Goal: Communication & Community: Answer question/provide support

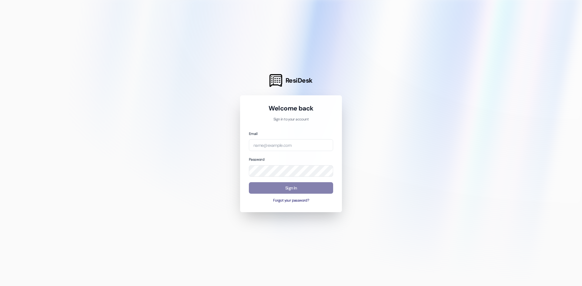
click at [229, 0] on html "ResiDesk Welcome back Sign in to your account Email Password Sign In Forgot you…" at bounding box center [291, 143] width 582 height 286
click at [256, 146] on input "email" at bounding box center [291, 145] width 84 height 12
type input "[EMAIL_ADDRESS][DOMAIN_NAME]"
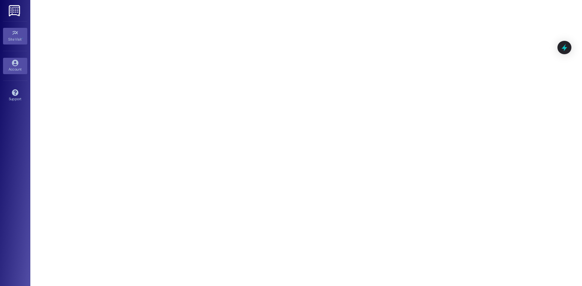
click at [15, 62] on icon at bounding box center [15, 63] width 7 height 7
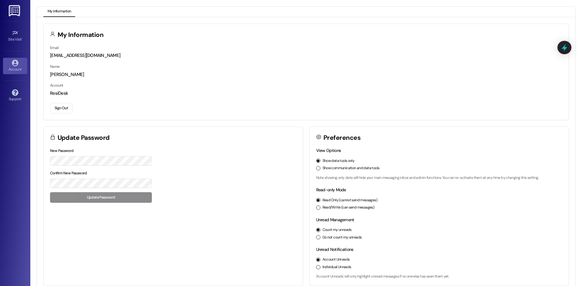
scroll to position [7, 0]
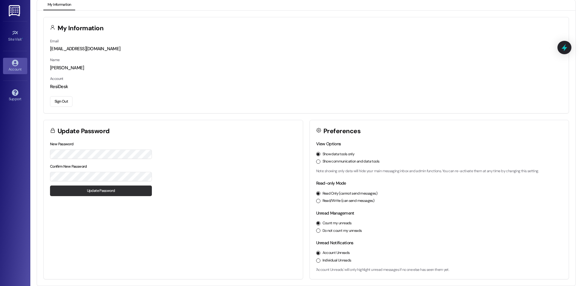
click at [75, 192] on button "Update Password" at bounding box center [101, 191] width 102 height 11
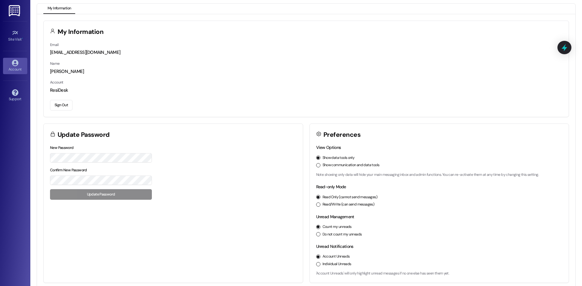
scroll to position [0, 0]
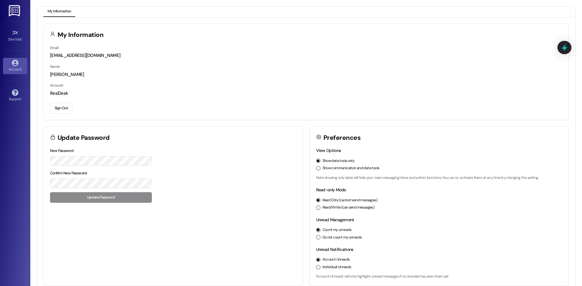
click at [14, 10] on img at bounding box center [15, 10] width 12 height 11
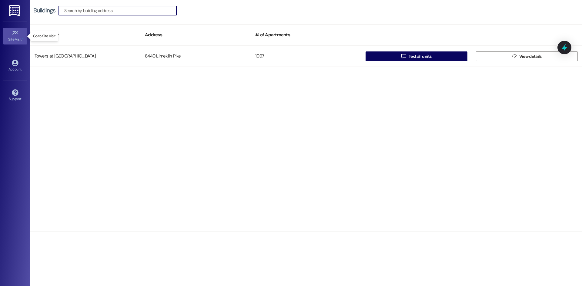
click at [12, 33] on icon at bounding box center [15, 33] width 7 height 7
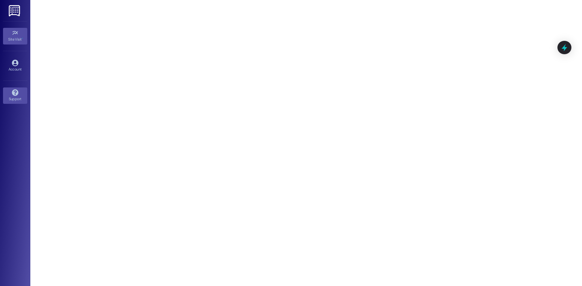
click at [20, 93] on link "Support" at bounding box center [15, 96] width 24 height 16
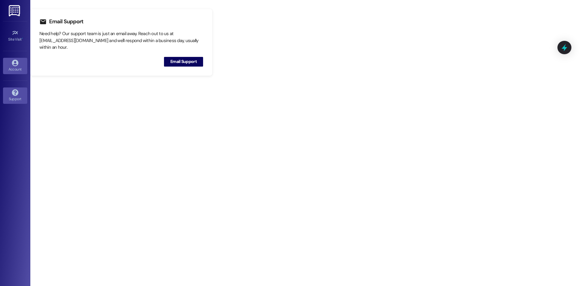
click at [20, 71] on div "Account" at bounding box center [15, 69] width 30 height 6
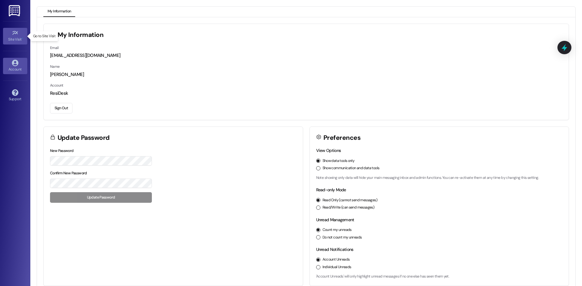
click at [18, 40] on div "Site Visit •" at bounding box center [15, 39] width 30 height 6
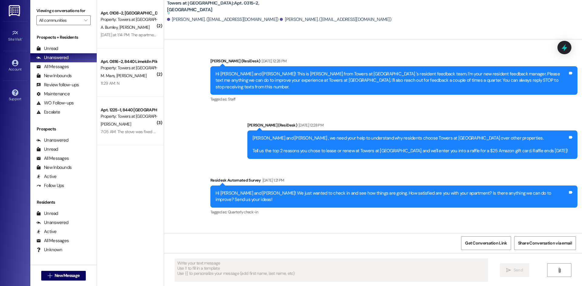
type textarea "Fetching suggested responses. Please feel free to read through the conversation…"
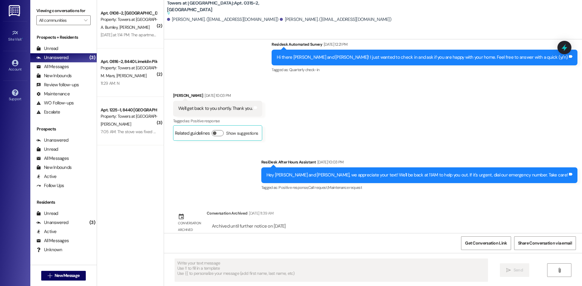
scroll to position [1606, 0]
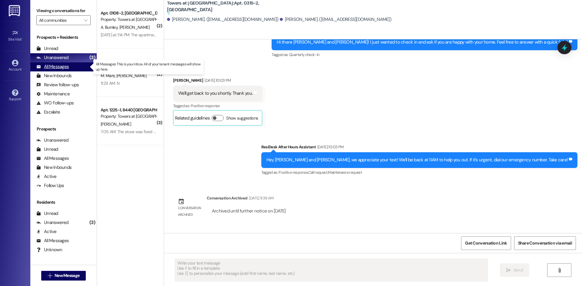
click at [66, 67] on div "All Messages" at bounding box center [52, 67] width 32 height 6
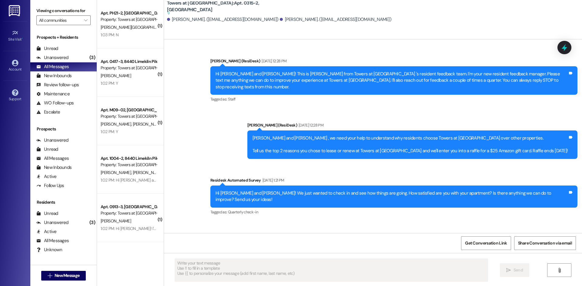
type textarea "Fetching suggested responses. Please feel free to read through the conversation…"
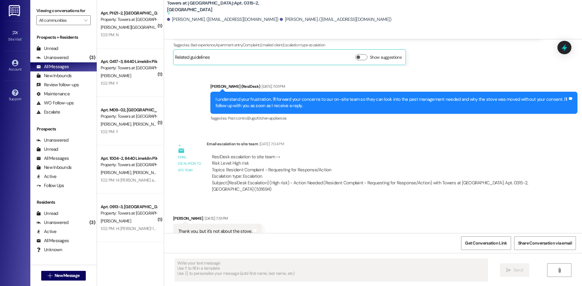
scroll to position [5316, 0]
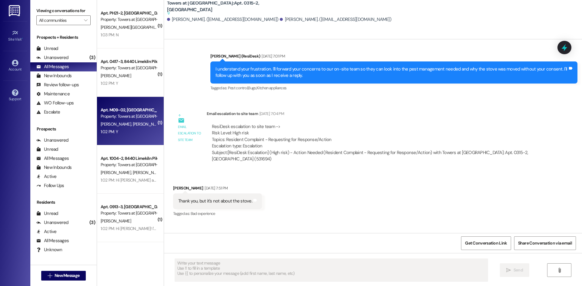
click at [132, 125] on span "[PERSON_NAME]" at bounding box center [147, 124] width 30 height 5
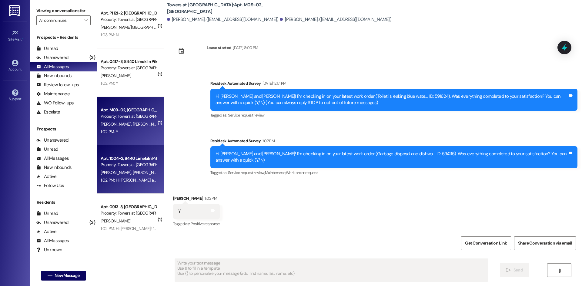
click at [129, 167] on div "Property: Towers at [GEOGRAPHIC_DATA]" at bounding box center [129, 165] width 56 height 6
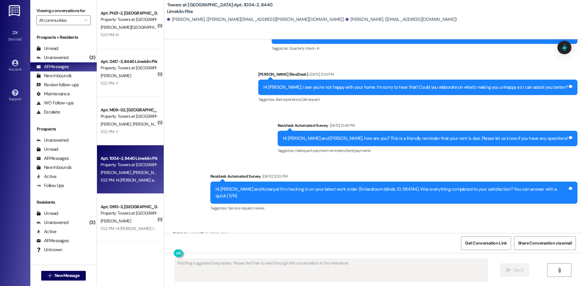
scroll to position [1367, 0]
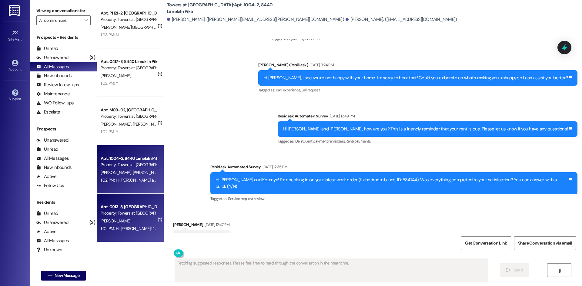
click at [129, 217] on div "Apt. 0913-3, [GEOGRAPHIC_DATA] Property: Towers at [GEOGRAPHIC_DATA][PERSON_NAM…" at bounding box center [130, 218] width 67 height 48
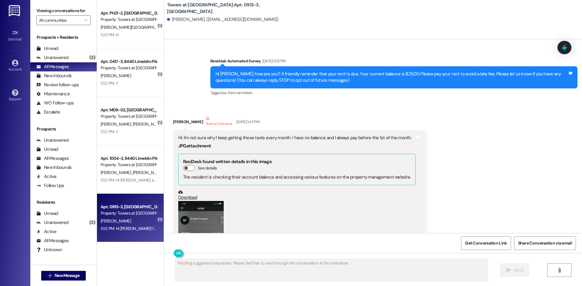
scroll to position [171, 0]
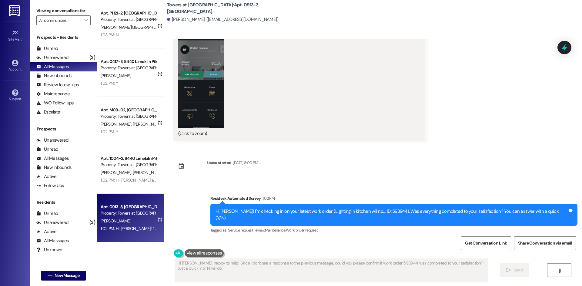
type textarea "Hi [PERSON_NAME], happy to help! Since I don't see a response to the previous m…"
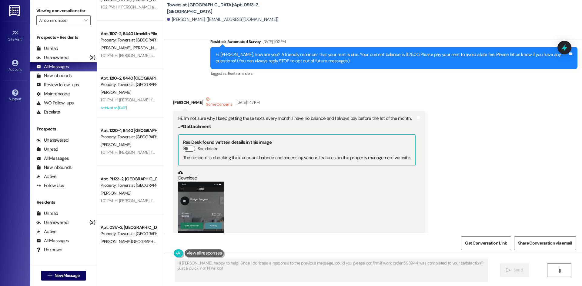
scroll to position [333, 0]
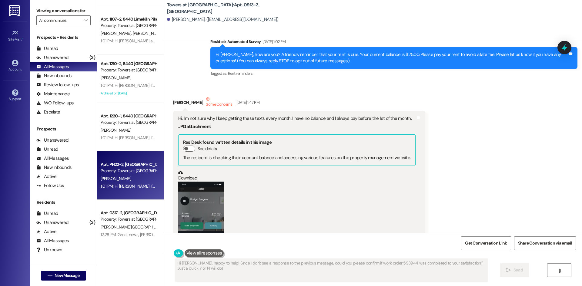
click at [115, 192] on div "Apt. PH22-2, [GEOGRAPHIC_DATA] Property: Towers at [GEOGRAPHIC_DATA][PERSON_NAM…" at bounding box center [130, 176] width 67 height 48
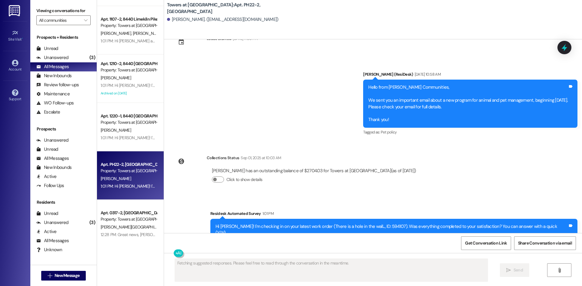
scroll to position [108, 0]
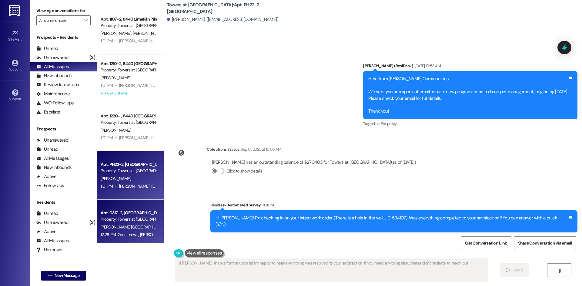
type textarea "Hi [PERSON_NAME], thanks for the update! I'm happy to hear everything was resol…"
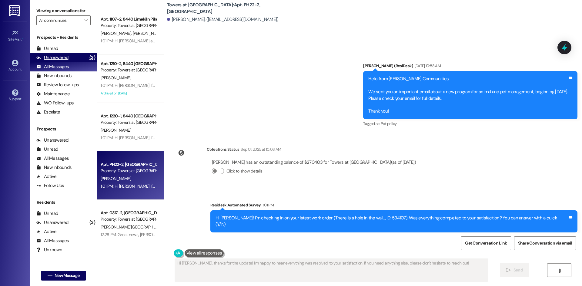
click at [62, 55] on div "Unanswered" at bounding box center [52, 58] width 32 height 6
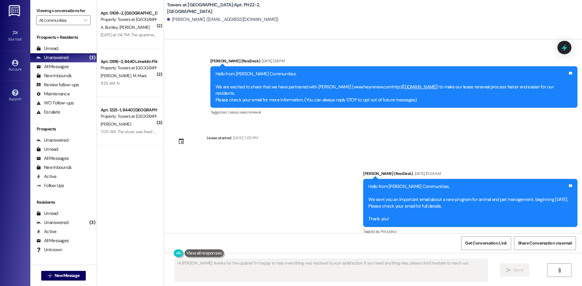
type textarea "Hi [PERSON_NAME], thanks for the update! I'm happy to hear everything was resol…"
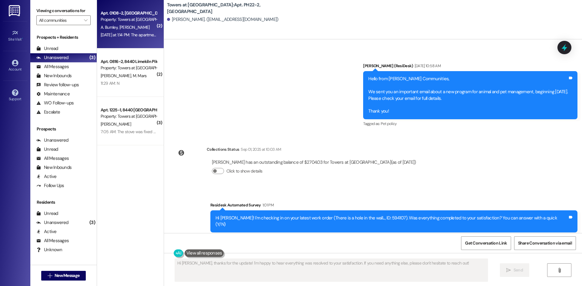
click at [116, 45] on div "Apt. 0108-2, [GEOGRAPHIC_DATA] Property: Towers at [GEOGRAPHIC_DATA] A. Burnley…" at bounding box center [130, 24] width 67 height 48
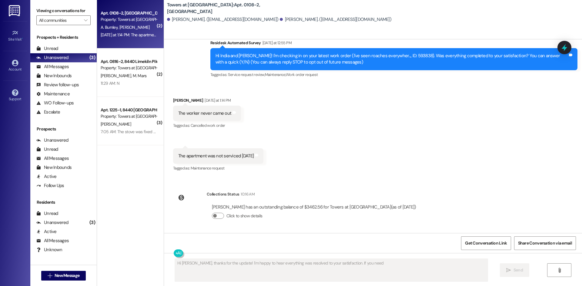
scroll to position [54, 0]
type textarea "Hi India and [PERSON_NAME], I understand the apartment wasn't serviced [DATE] a…"
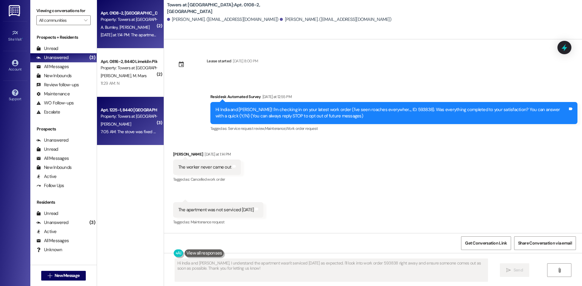
click at [113, 132] on div "7:05 AM: The stove was fixed thanks 7:05 AM: The stove was fixed thanks" at bounding box center [133, 131] width 65 height 5
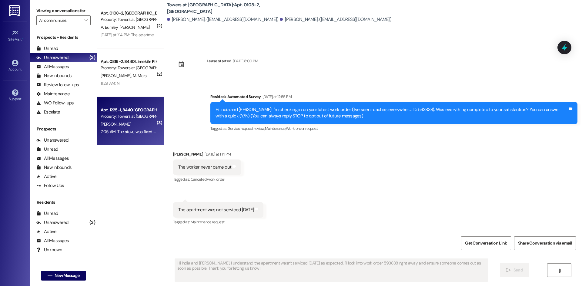
type textarea "Fetching suggested responses. Please feel free to read through the conversation…"
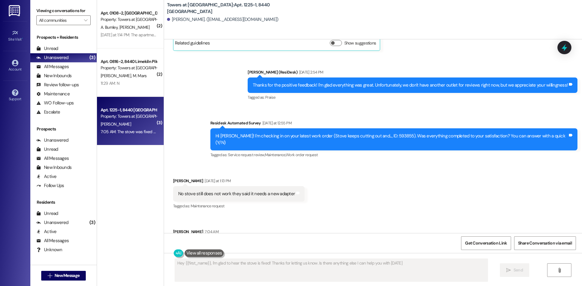
type textarea "Hey {{first_name}}, I'm glad to hear the stove is fixed! Thanks for letting us …"
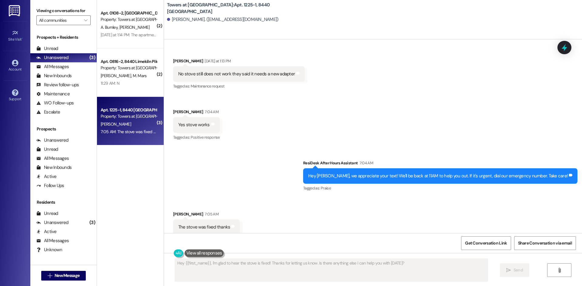
scroll to position [530, 0]
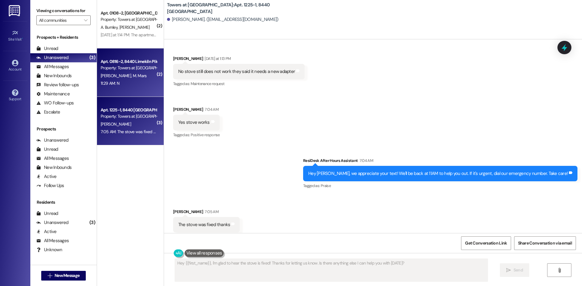
click at [118, 81] on div "11:29 AM: N 11:29 AM: N" at bounding box center [128, 84] width 57 height 8
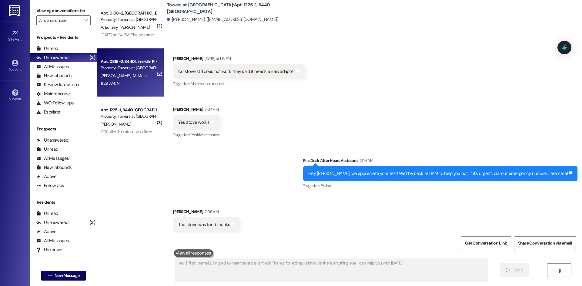
type textarea "Hey {{first_name}}, I'm glad to hear the stove is fixed! Thanks for letting us …"
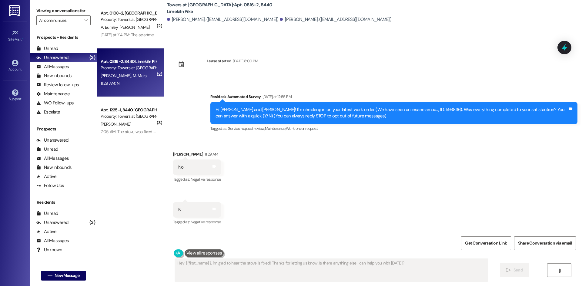
scroll to position [0, 0]
click at [53, 67] on div "All Messages" at bounding box center [52, 67] width 32 height 6
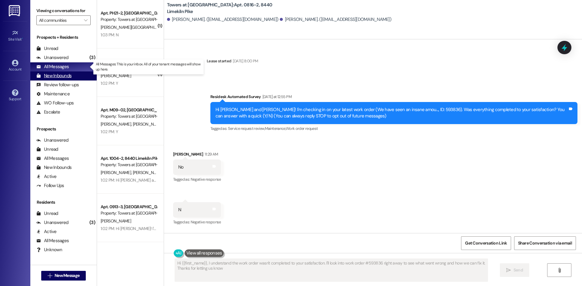
type textarea "Hi {{first_name}}, I understand the work order wasn't completed to your satisfa…"
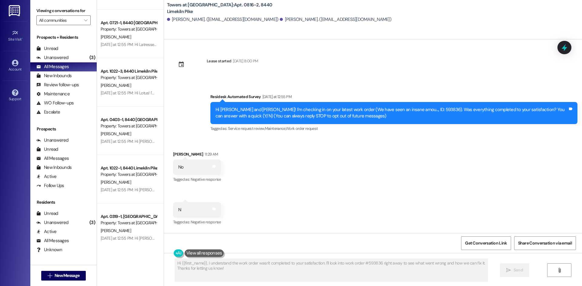
scroll to position [1636, 0]
